Goal: Check status: Check status

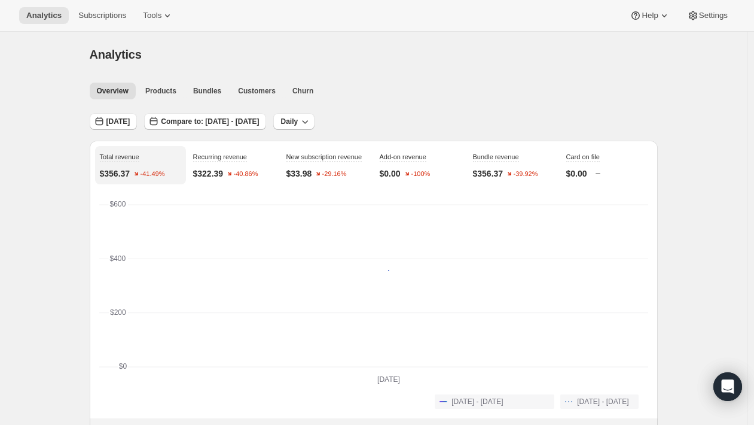
scroll to position [207, 0]
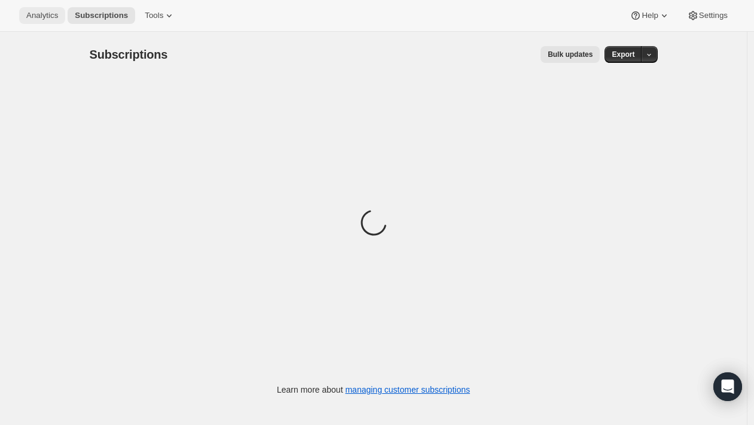
click at [42, 18] on span "Analytics" at bounding box center [42, 16] width 32 height 10
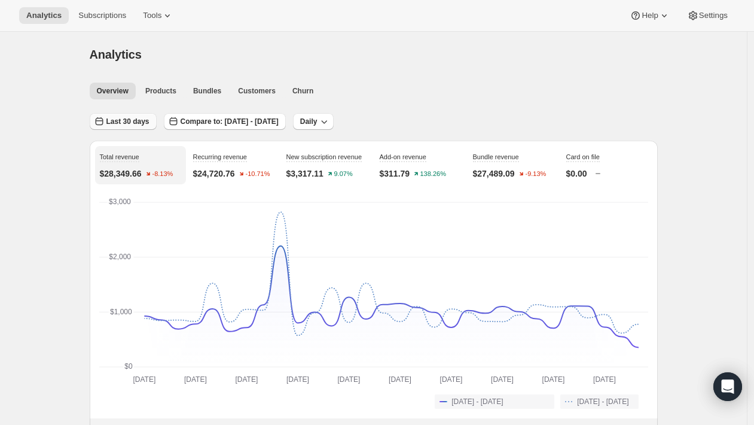
click at [130, 120] on span "Last 30 days" at bounding box center [127, 122] width 43 height 10
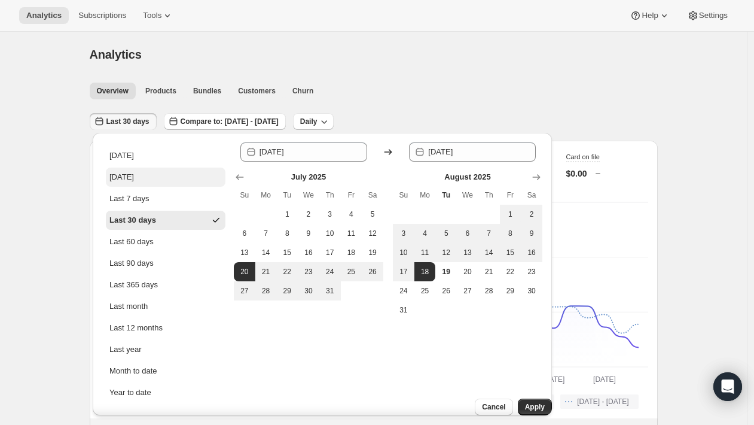
click at [134, 182] on div "[DATE]" at bounding box center [121, 177] width 25 height 12
type input "[DATE]"
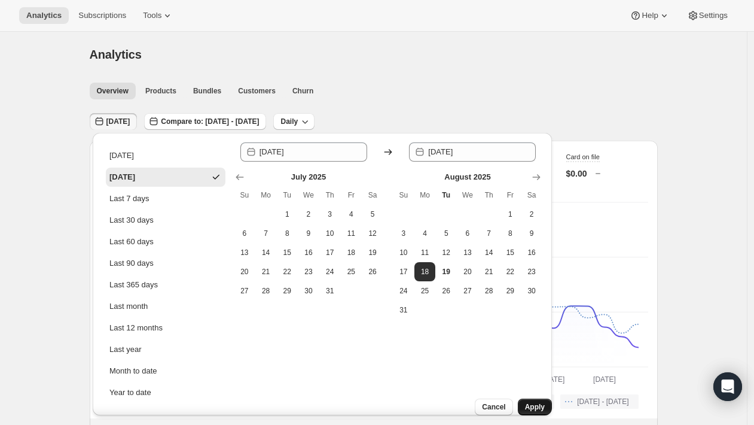
click at [525, 402] on span "Apply" at bounding box center [535, 407] width 20 height 10
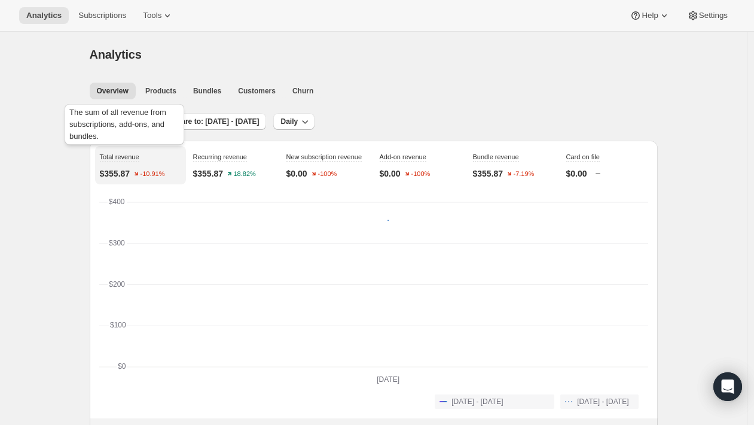
click at [138, 127] on div "The sum of all revenue from subscriptions, add-ons, and bundles." at bounding box center [124, 127] width 124 height 50
click at [130, 121] on span "[DATE]" at bounding box center [118, 122] width 24 height 10
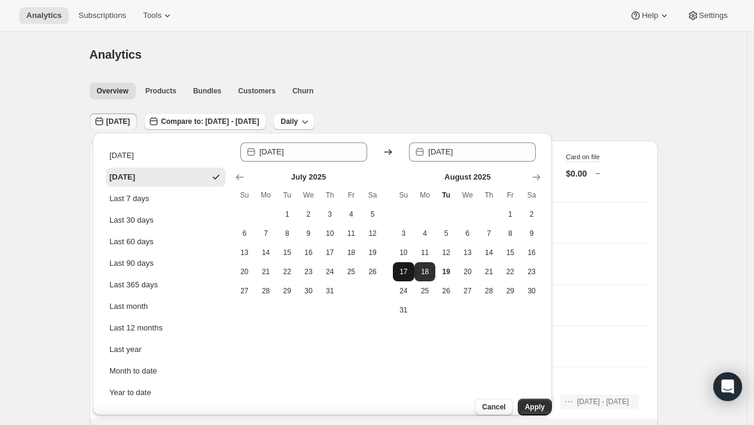
click at [396, 265] on button "17" at bounding box center [404, 271] width 22 height 19
type input "[DATE]"
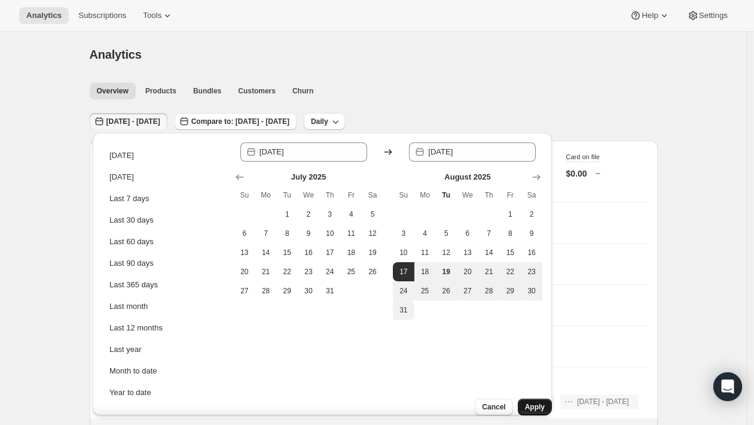
click at [525, 402] on span "Apply" at bounding box center [535, 407] width 20 height 10
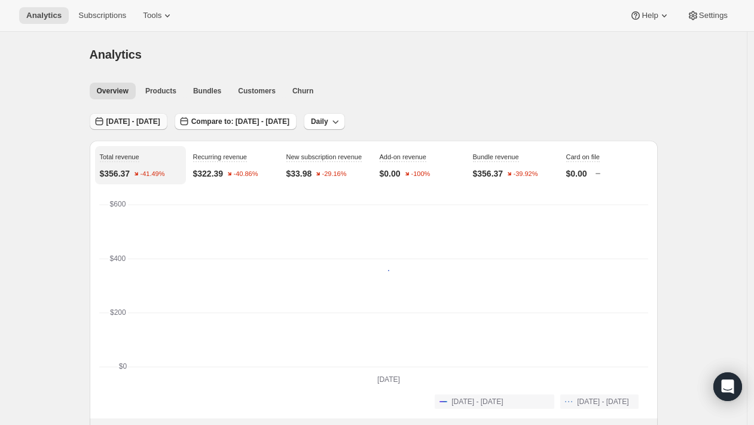
click at [132, 118] on span "[DATE] - [DATE]" at bounding box center [133, 122] width 54 height 10
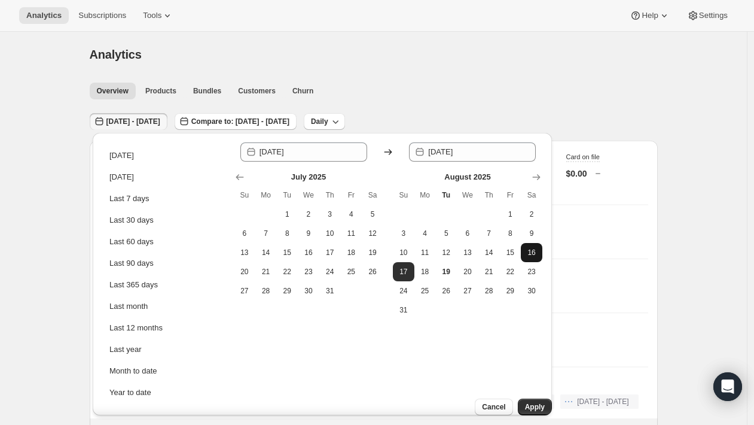
click at [534, 251] on span "16" at bounding box center [532, 253] width 12 height 10
type input "[DATE]"
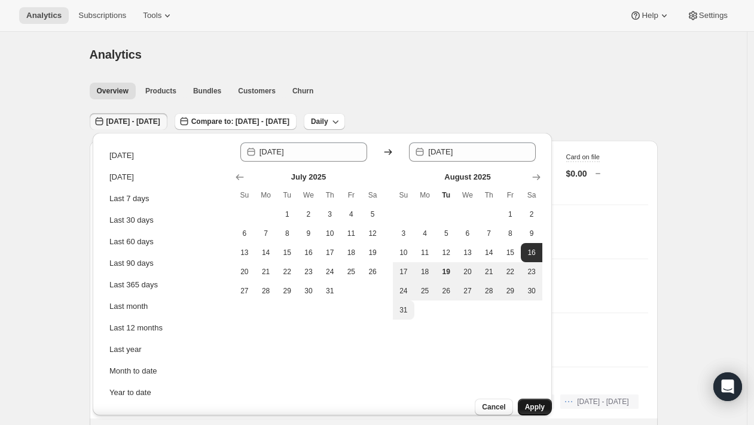
click at [528, 402] on span "Apply" at bounding box center [535, 407] width 20 height 10
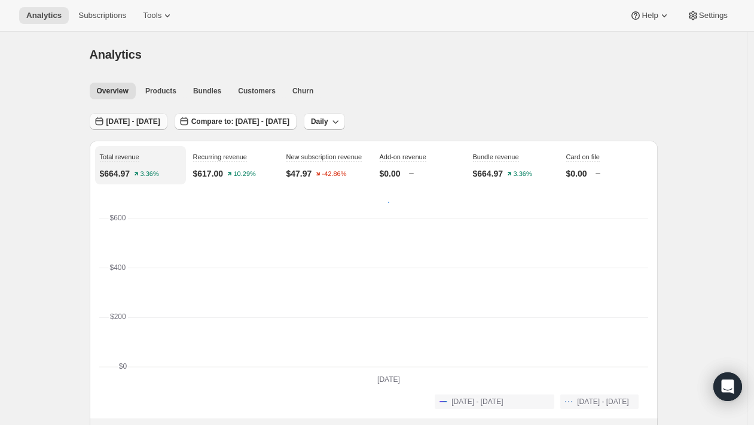
click at [160, 120] on span "[DATE] - [DATE]" at bounding box center [133, 122] width 54 height 10
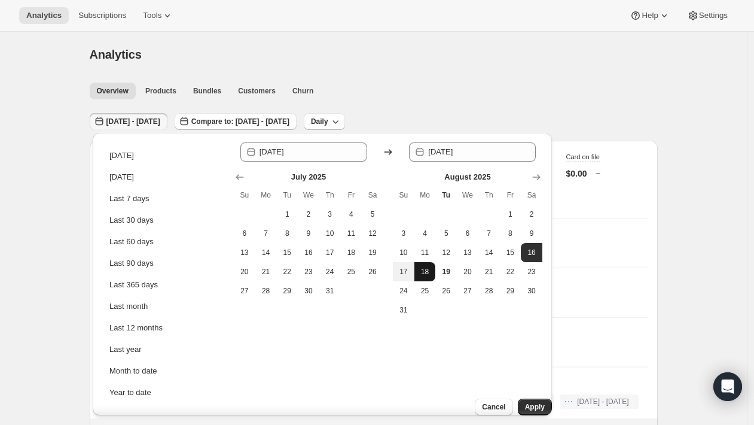
click at [424, 272] on span "18" at bounding box center [425, 272] width 12 height 10
type input "[DATE]"
click at [424, 272] on span "18" at bounding box center [425, 272] width 12 height 10
type input "[DATE]"
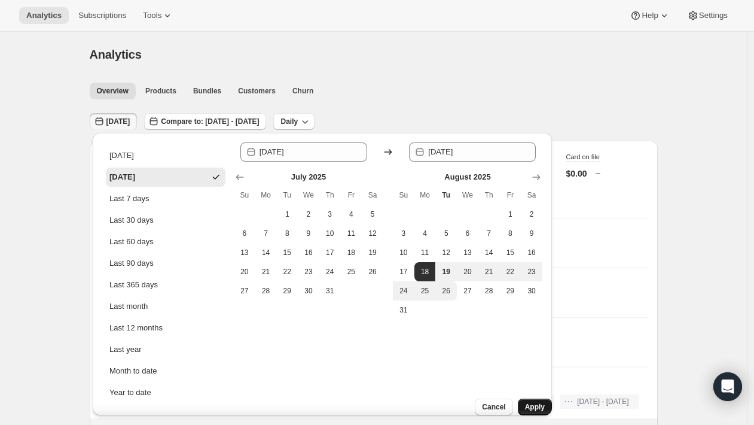
click at [525, 402] on span "Apply" at bounding box center [535, 407] width 20 height 10
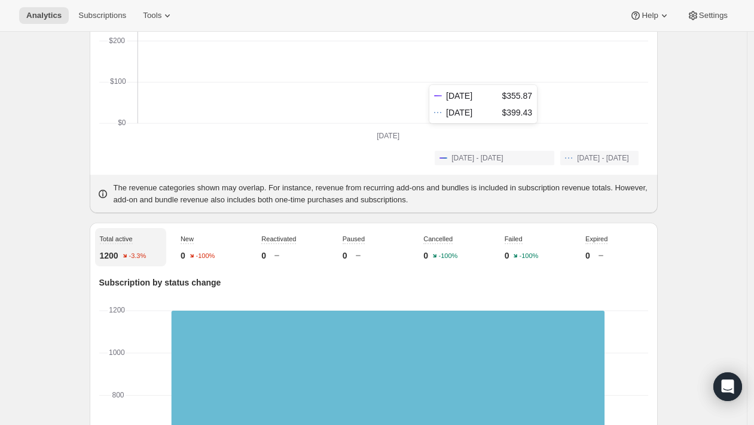
scroll to position [258, 0]
